Goal: Information Seeking & Learning: Check status

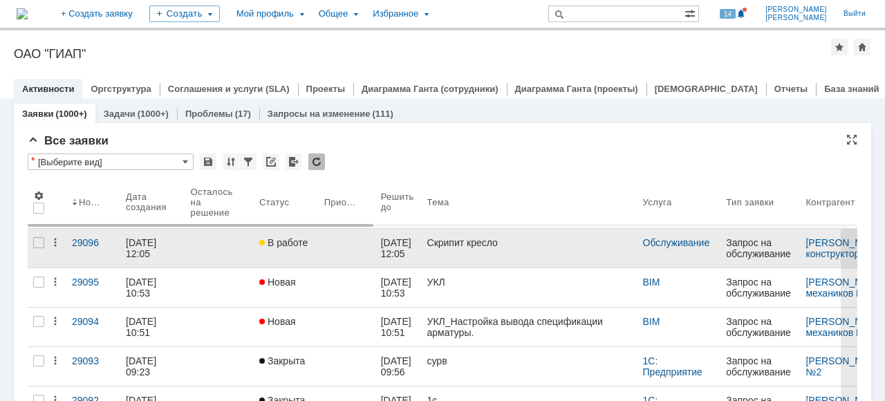
click at [242, 243] on div at bounding box center [219, 242] width 57 height 11
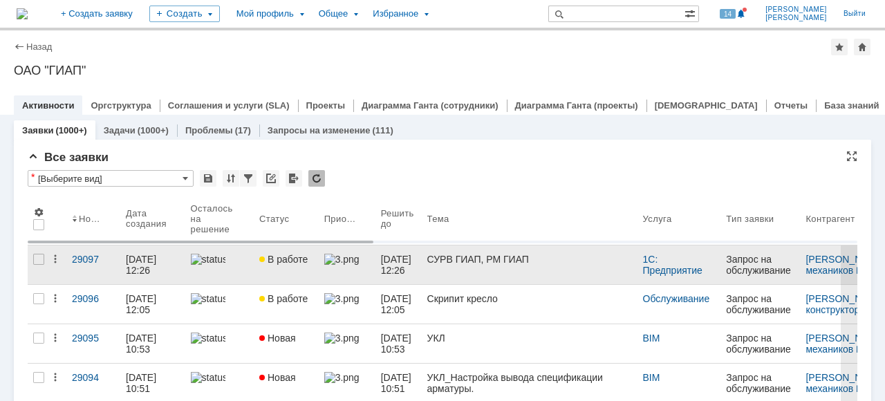
click at [243, 263] on div at bounding box center [219, 259] width 57 height 11
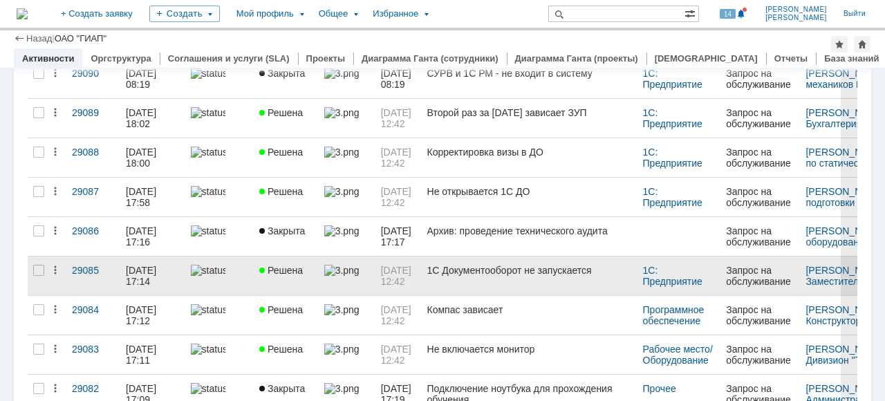
click at [532, 281] on link "1С Документооборот не запускается" at bounding box center [530, 276] width 216 height 39
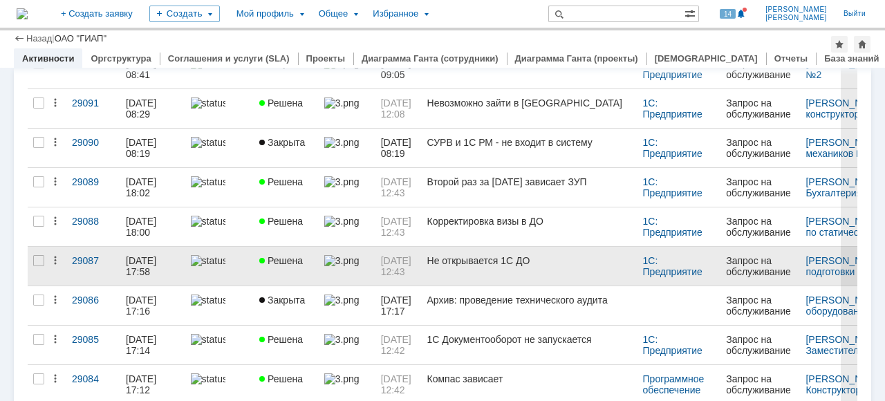
click at [521, 278] on link "Не открывается 1С ДО" at bounding box center [530, 266] width 216 height 39
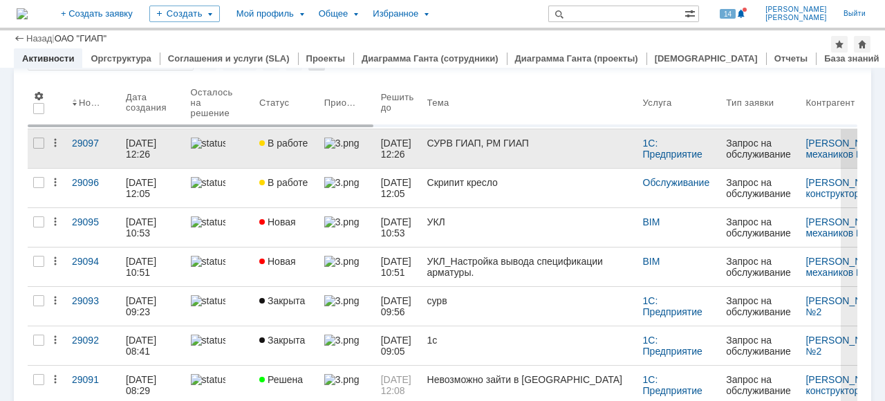
click at [516, 156] on link "СУРВ ГИАП, РМ ГИАП" at bounding box center [530, 148] width 216 height 39
